Goal: Communication & Community: Connect with others

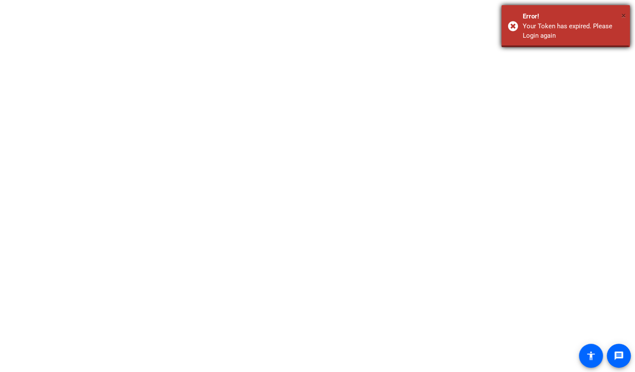
click at [625, 15] on span "×" at bounding box center [624, 15] width 5 height 10
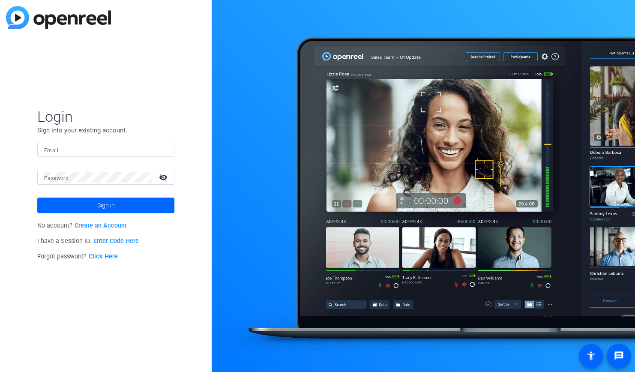
type input "leonardo.hernandez@pfizer.com"
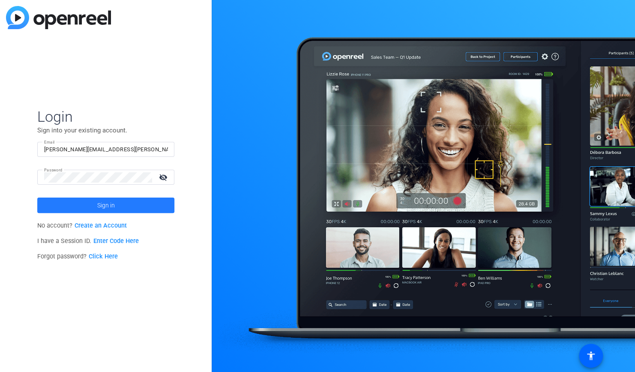
click at [122, 202] on span at bounding box center [105, 205] width 137 height 21
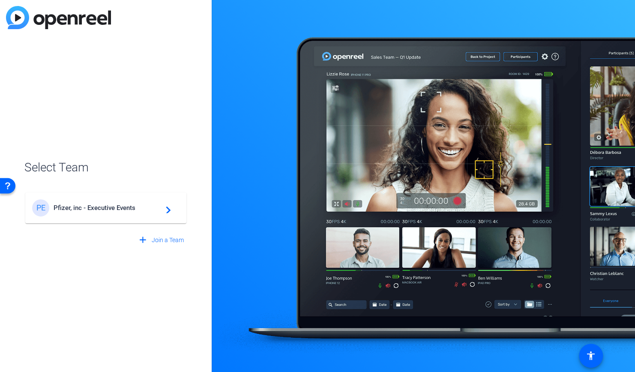
click at [103, 205] on span "Pfizer, inc - Executive Events" at bounding box center [107, 208] width 107 height 8
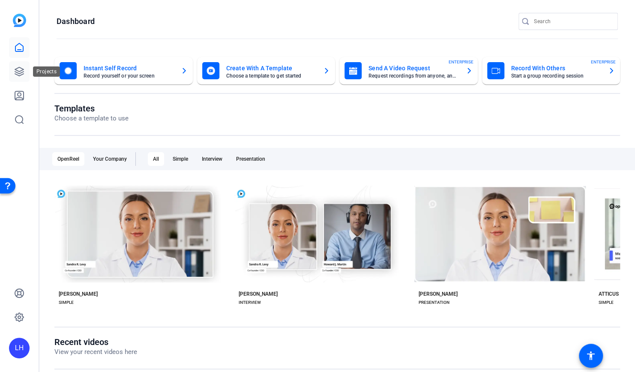
click at [20, 69] on icon at bounding box center [19, 71] width 10 height 10
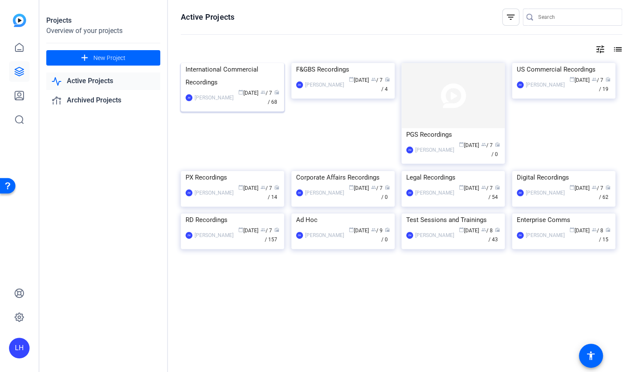
click at [248, 63] on img at bounding box center [232, 63] width 103 height 0
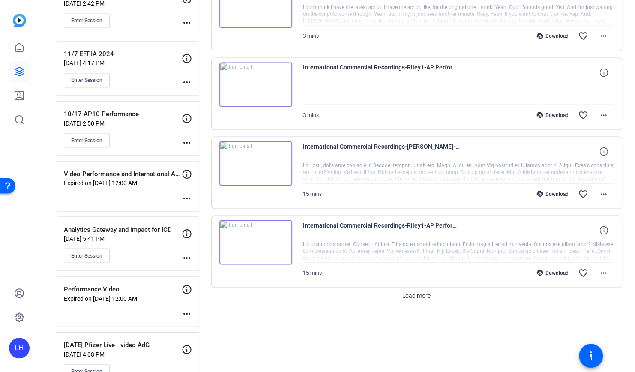
scroll to position [683, 0]
click at [417, 293] on span "Load more" at bounding box center [416, 295] width 28 height 9
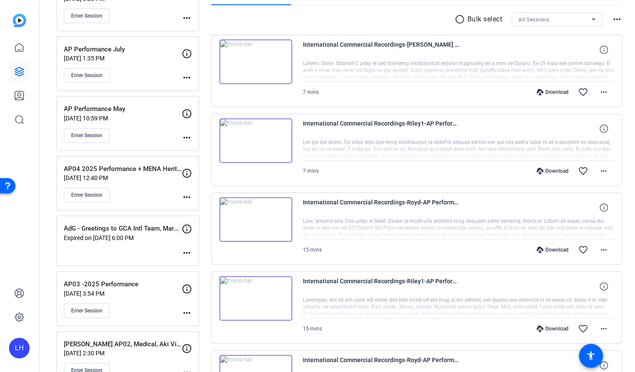
scroll to position [153, 0]
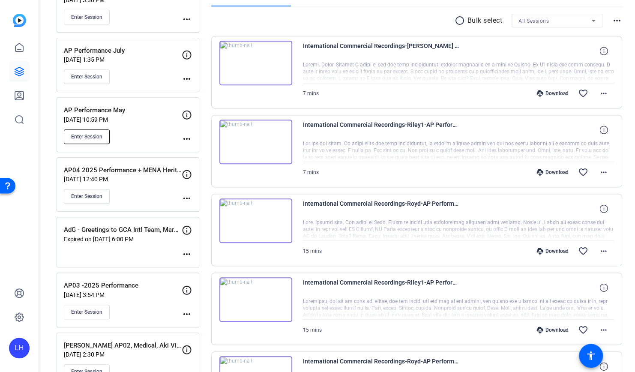
click at [98, 135] on span "Enter Session" at bounding box center [86, 136] width 31 height 7
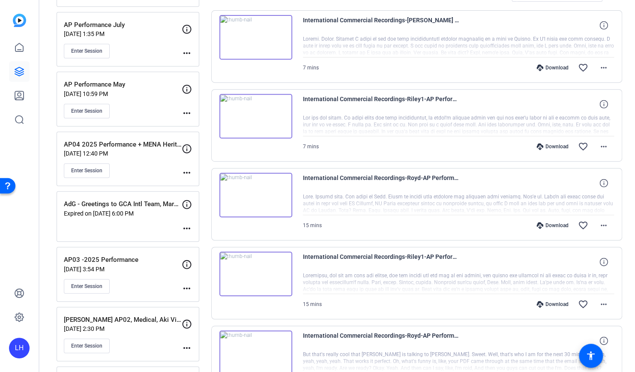
scroll to position [0, 0]
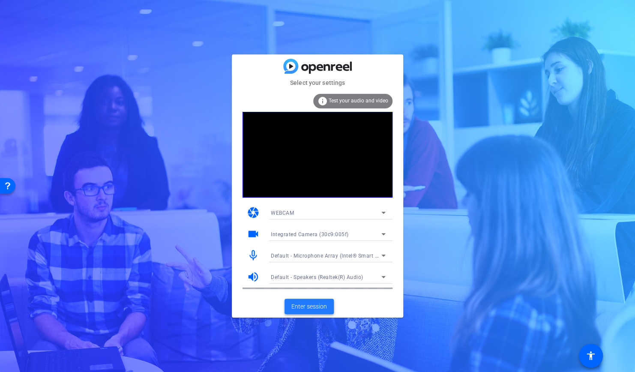
click at [303, 303] on span "Enter session" at bounding box center [309, 306] width 36 height 9
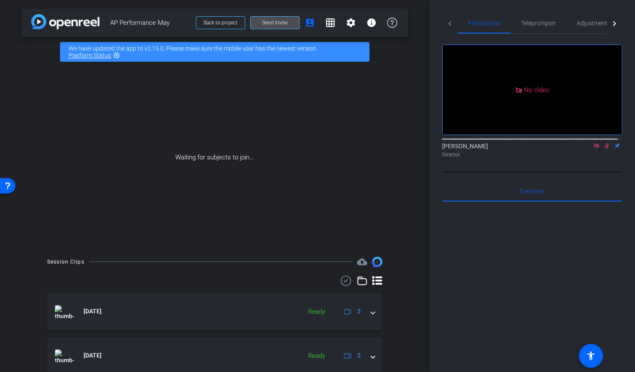
click at [255, 25] on span at bounding box center [275, 22] width 48 height 21
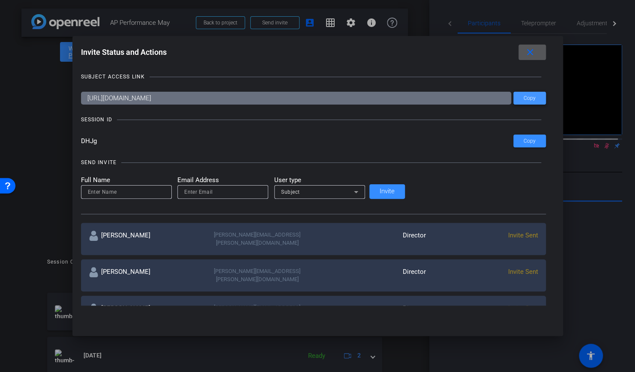
click at [524, 95] on span "Copy" at bounding box center [530, 98] width 12 height 6
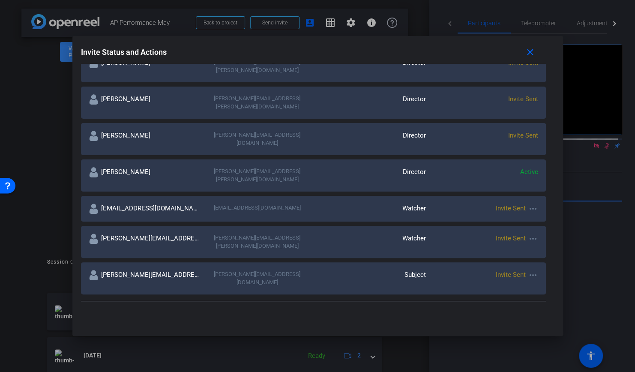
scroll to position [281, 0]
click at [106, 175] on div at bounding box center [317, 186] width 635 height 372
